Goal: Task Accomplishment & Management: Manage account settings

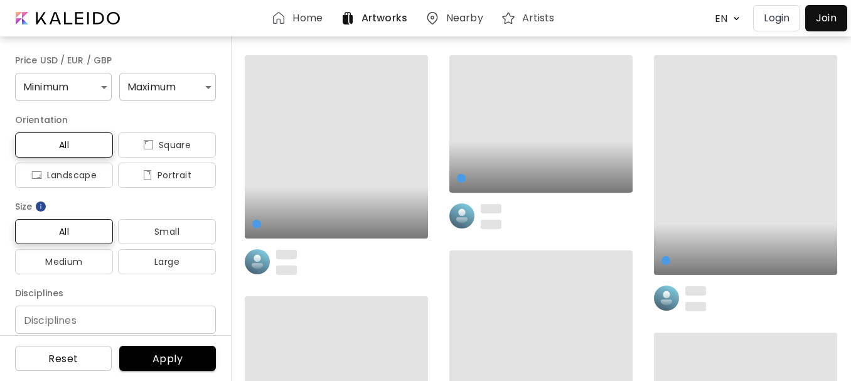
click at [766, 19] on p "Login" at bounding box center [777, 18] width 26 height 15
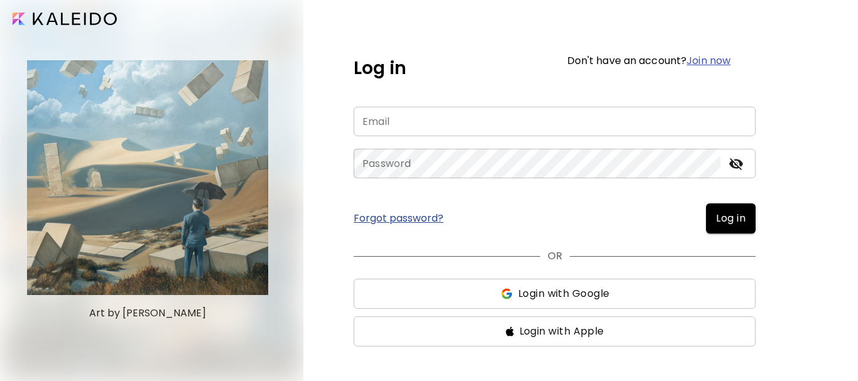
click at [387, 125] on input "email" at bounding box center [554, 122] width 402 height 30
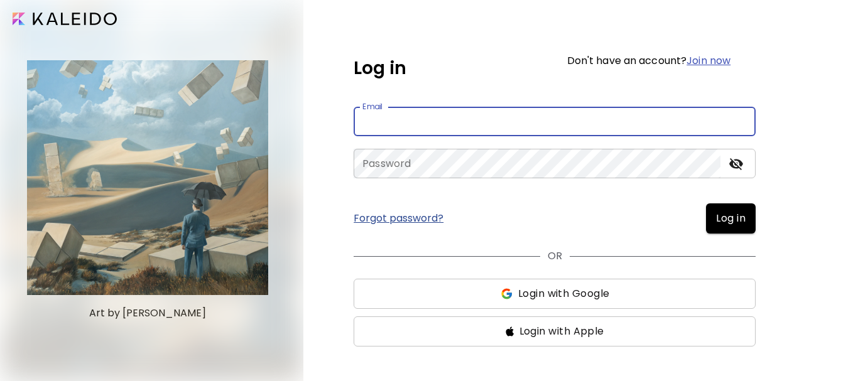
type input "**********"
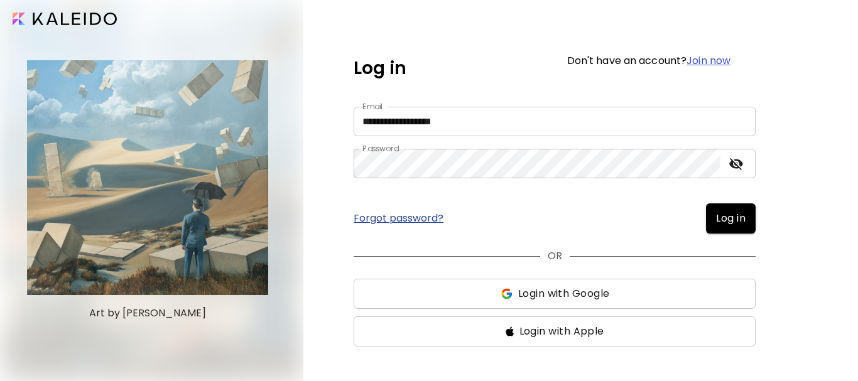
click at [749, 220] on button "Log in" at bounding box center [731, 218] width 50 height 30
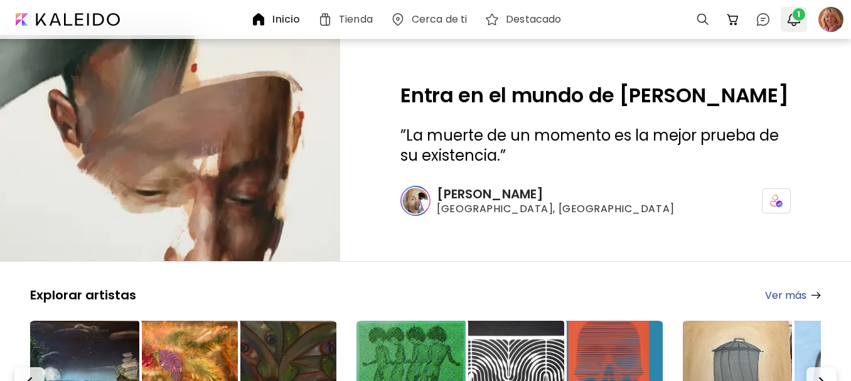
click at [795, 18] on span "1" at bounding box center [799, 14] width 13 height 13
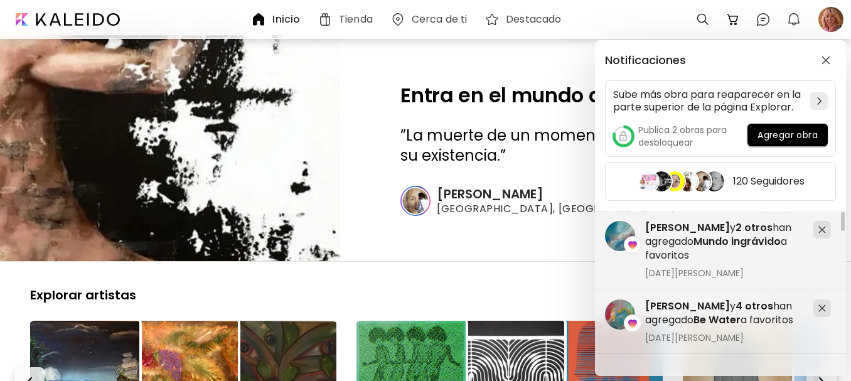
click at [488, 234] on div "Notificaciones Sube más obra para reaparecer en la parte superior de la página …" at bounding box center [425, 190] width 851 height 381
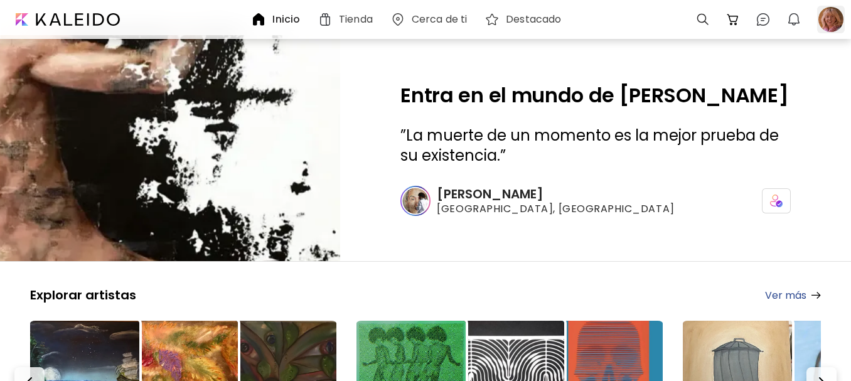
click at [835, 28] on div at bounding box center [831, 20] width 28 height 28
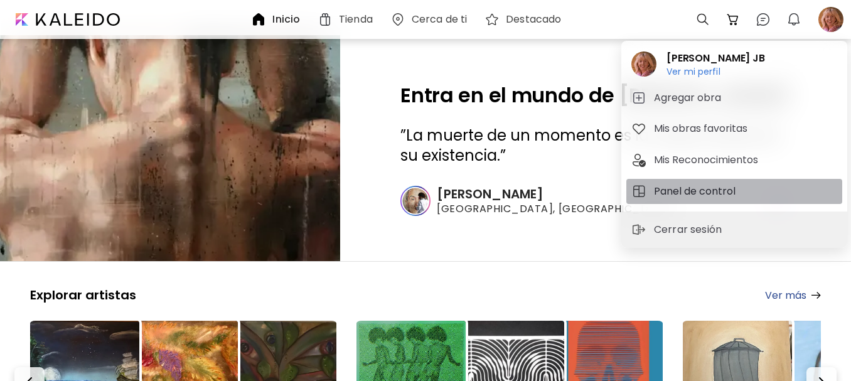
click at [706, 187] on h5 "Panel de control" at bounding box center [696, 191] width 85 height 15
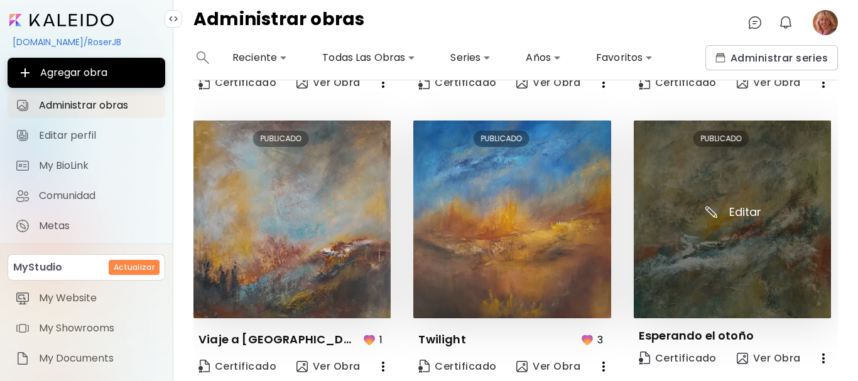
scroll to position [862, 0]
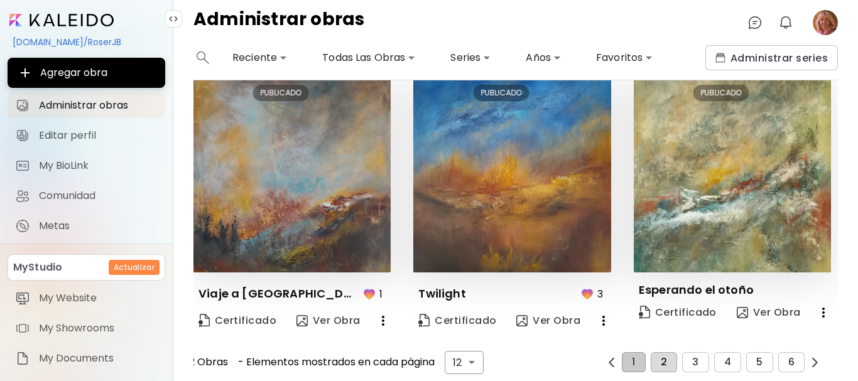
click at [660, 360] on span "2" at bounding box center [663, 362] width 6 height 11
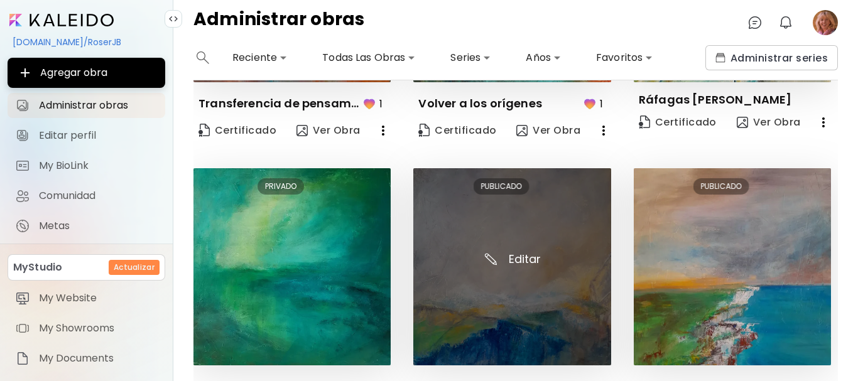
scroll to position [556, 0]
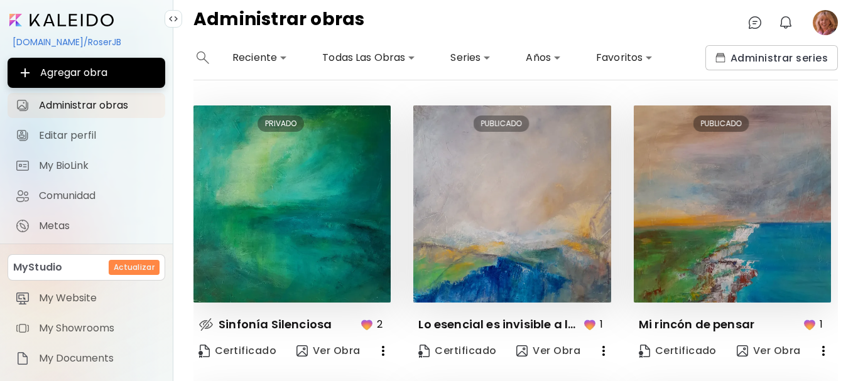
click at [385, 347] on icon "button" at bounding box center [382, 350] width 15 height 15
click at [331, 328] on div at bounding box center [429, 190] width 858 height 381
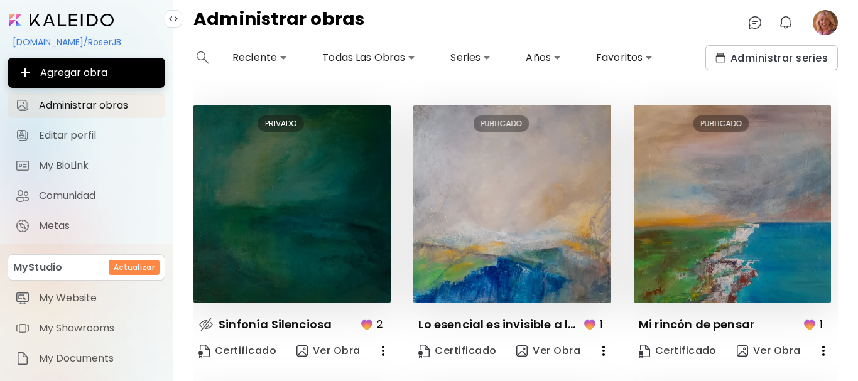
click at [292, 210] on img at bounding box center [291, 203] width 197 height 197
